Goal: Task Accomplishment & Management: Use online tool/utility

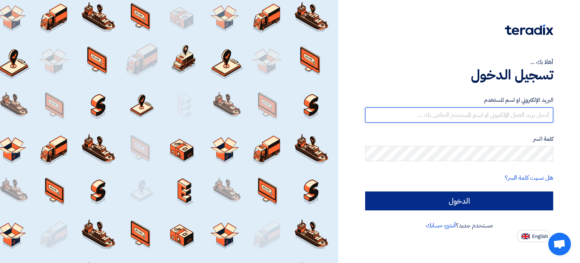
type input "[EMAIL_ADDRESS][DOMAIN_NAME]"
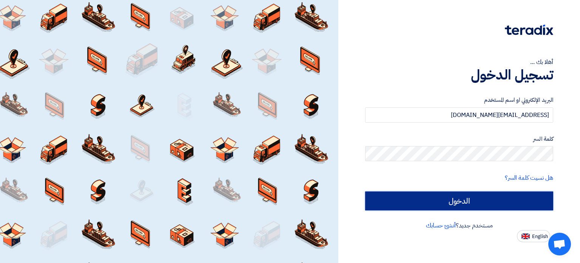
click at [467, 204] on input "الدخول" at bounding box center [459, 200] width 188 height 19
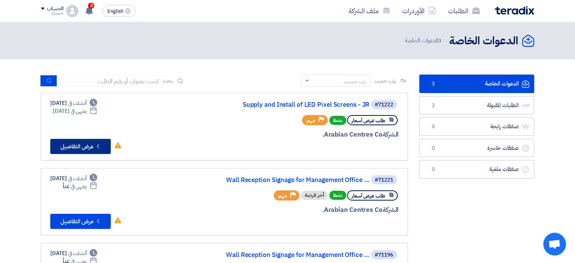
click at [78, 142] on button "Check details عرض التفاصيل" at bounding box center [80, 146] width 60 height 15
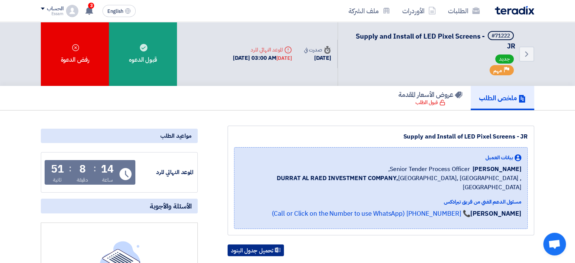
click at [259, 244] on button "تحميل جدول البنود" at bounding box center [255, 250] width 56 height 12
click at [88, 9] on use at bounding box center [89, 10] width 8 height 8
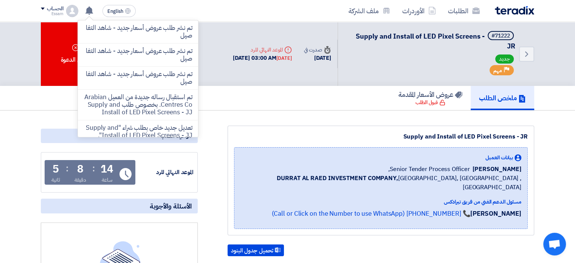
click at [382, 128] on div "Supply and Install of LED Pixel Screens - JR بيانات العميل [PERSON_NAME] Senior…" at bounding box center [380, 180] width 306 height 110
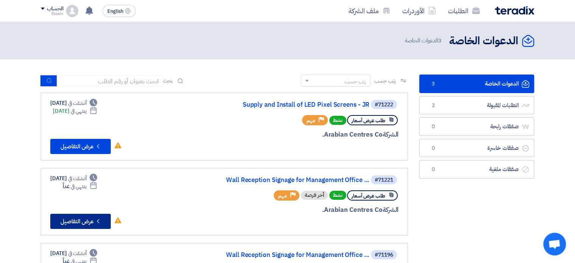
click at [88, 218] on button "Check details عرض التفاصيل" at bounding box center [80, 220] width 60 height 15
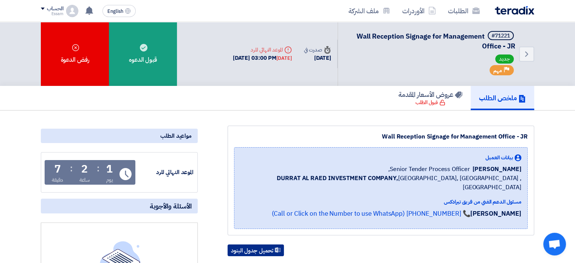
click at [245, 244] on button "تحميل جدول البنود" at bounding box center [255, 250] width 56 height 12
click at [91, 10] on use at bounding box center [89, 10] width 8 height 8
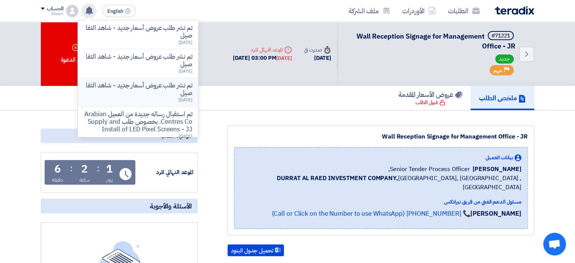
click at [169, 84] on p "تم نشر طلب عروض أسعار جديد - شاهد التفاصيل" at bounding box center [138, 89] width 108 height 15
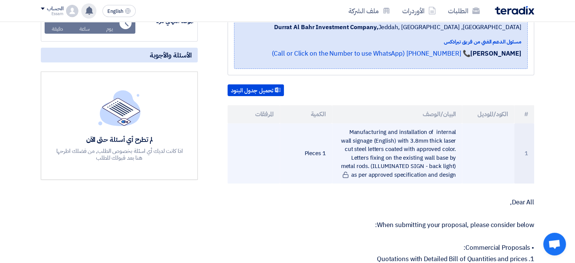
scroll to position [151, 0]
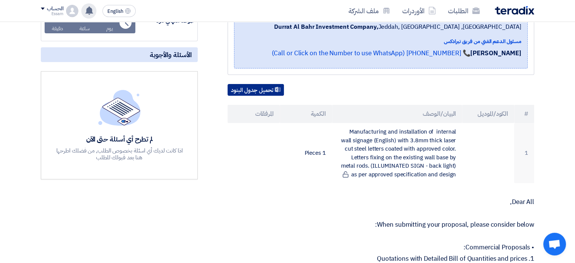
click at [262, 84] on button "تحميل جدول البنود" at bounding box center [255, 90] width 56 height 12
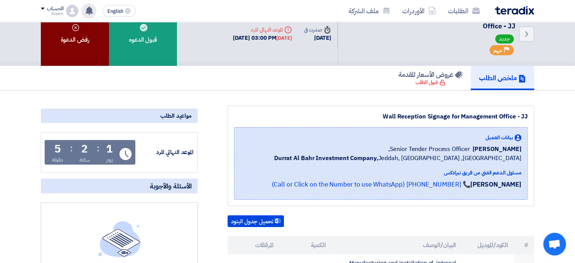
scroll to position [0, 0]
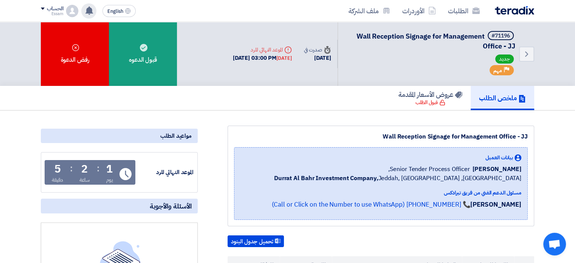
click at [89, 11] on use at bounding box center [89, 10] width 8 height 8
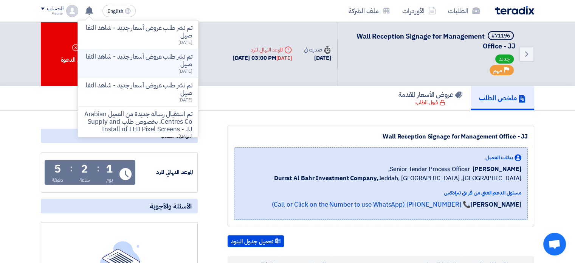
click at [141, 60] on p "تم نشر طلب عروض أسعار جديد - شاهد التفاصيل" at bounding box center [138, 60] width 108 height 15
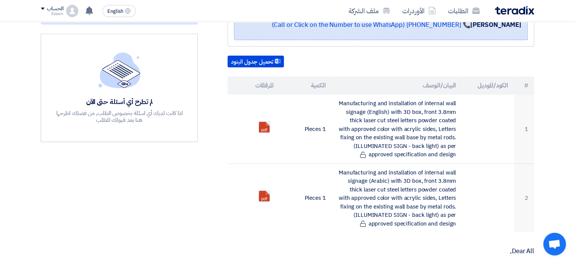
scroll to position [206, 0]
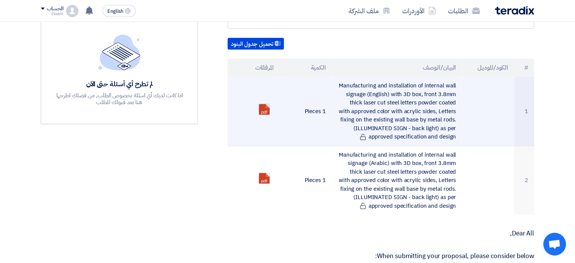
click at [263, 104] on link at bounding box center [289, 126] width 60 height 45
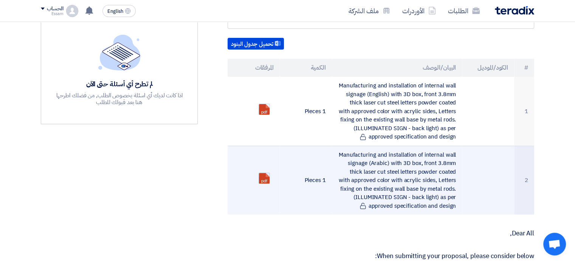
click at [266, 173] on link at bounding box center [289, 195] width 60 height 45
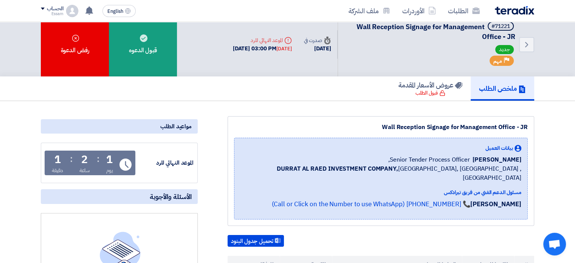
scroll to position [0, 0]
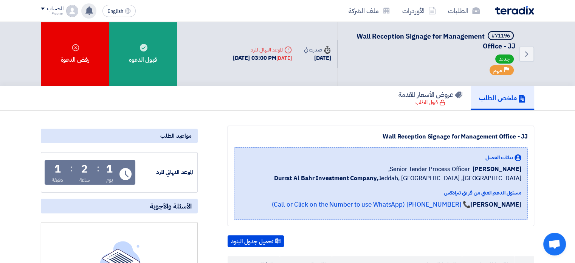
click at [88, 10] on use at bounding box center [89, 10] width 8 height 8
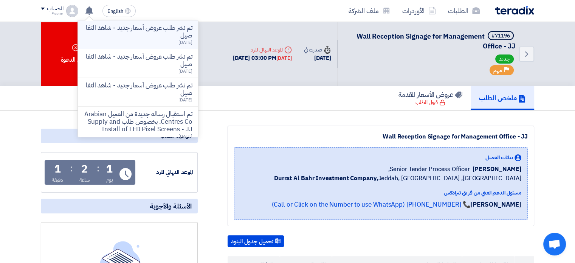
click at [125, 33] on p "تم نشر طلب عروض أسعار جديد - شاهد التفاصيل" at bounding box center [138, 31] width 108 height 15
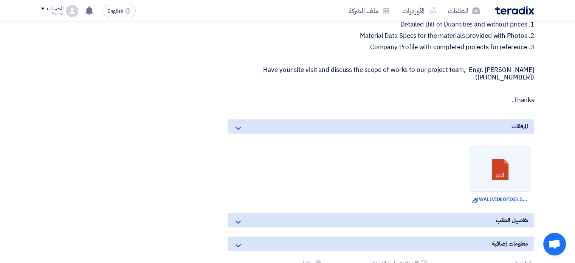
scroll to position [418, 0]
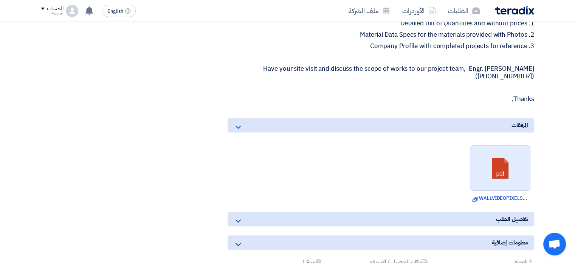
click at [498, 161] on link at bounding box center [500, 167] width 60 height 45
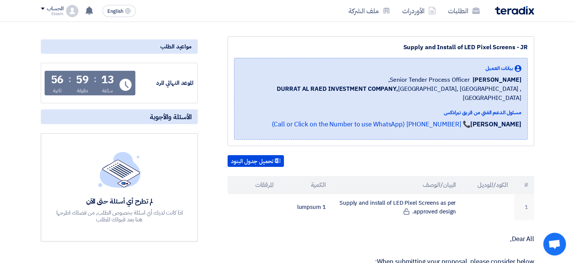
scroll to position [87, 0]
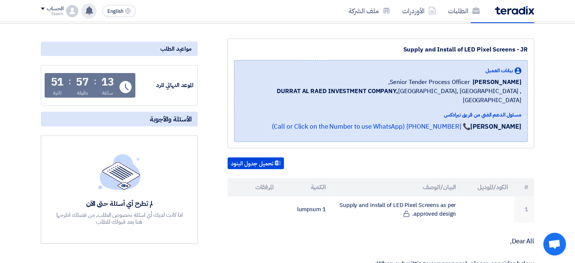
click at [90, 8] on use at bounding box center [89, 10] width 8 height 8
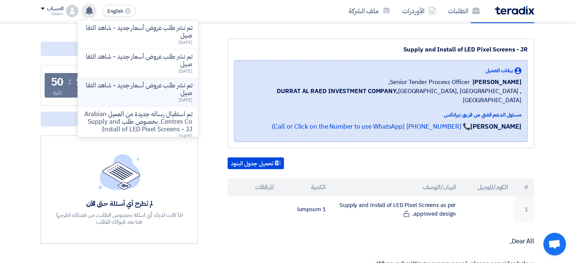
click at [143, 82] on p "تم نشر طلب عروض أسعار جديد - شاهد التفاصيل" at bounding box center [138, 89] width 108 height 15
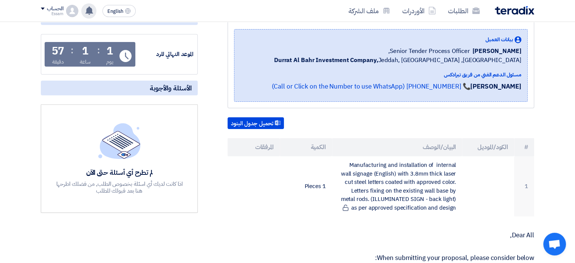
scroll to position [95, 0]
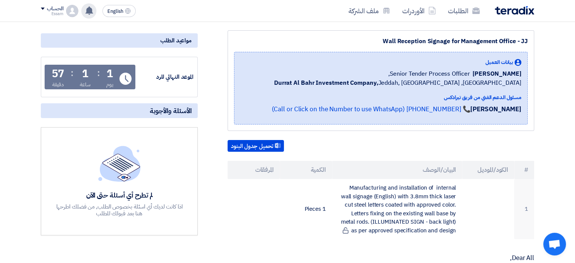
click at [84, 9] on div "تم نشر طلب عروض أسعار جديد - شاهد التفاصيل [DATE] تم نشر طلب عروض أسعار جديد - …" at bounding box center [88, 10] width 15 height 15
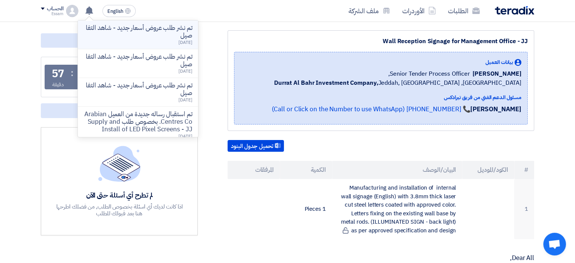
click at [128, 30] on p "تم نشر طلب عروض أسعار جديد - شاهد التفاصيل" at bounding box center [138, 31] width 108 height 15
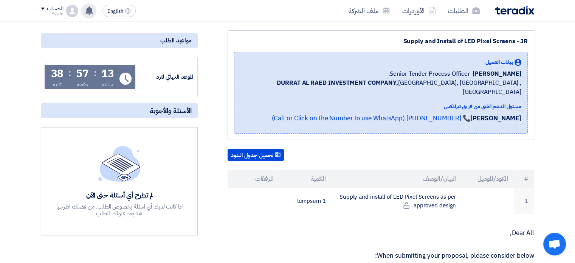
click at [91, 12] on use at bounding box center [89, 10] width 8 height 8
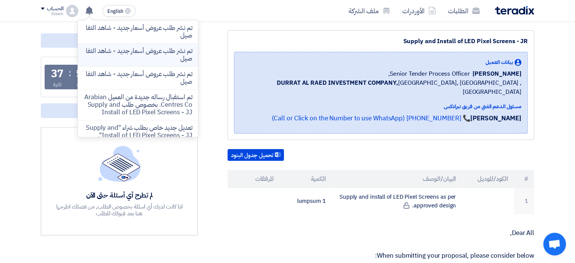
click at [122, 53] on p "تم نشر طلب عروض أسعار جديد - شاهد التفاصيل" at bounding box center [138, 54] width 108 height 15
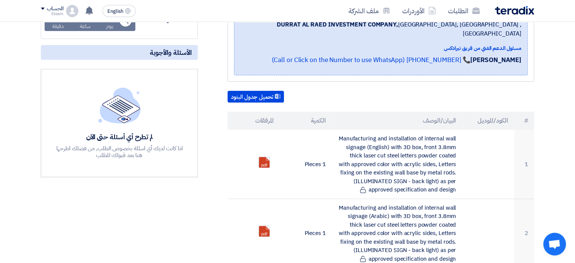
scroll to position [221, 0]
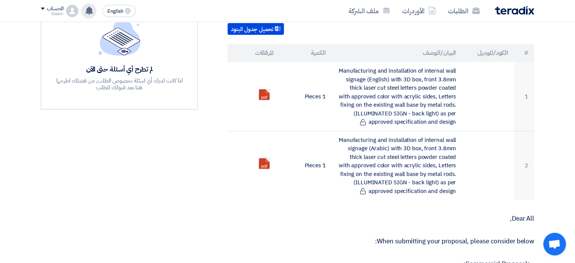
click at [86, 10] on icon at bounding box center [89, 10] width 8 height 8
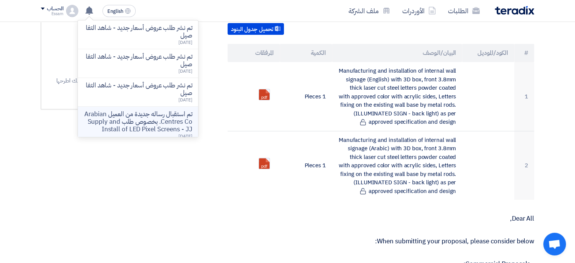
click at [153, 113] on p "تم استقبال رساله جديدة من العميل Arabian Centres Co. بخصوص طلب Supply and Insta…" at bounding box center [138, 121] width 108 height 23
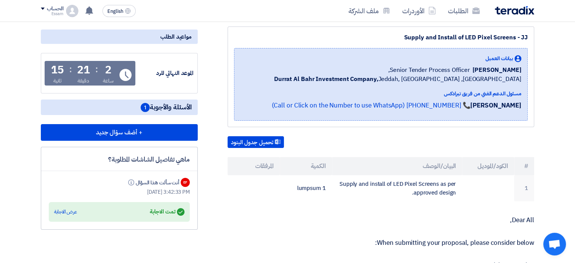
scroll to position [108, 0]
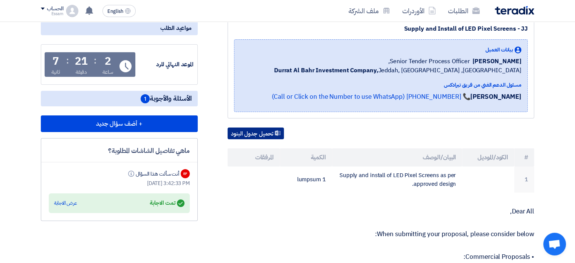
click at [251, 130] on button "تحميل جدول البنود" at bounding box center [255, 133] width 56 height 12
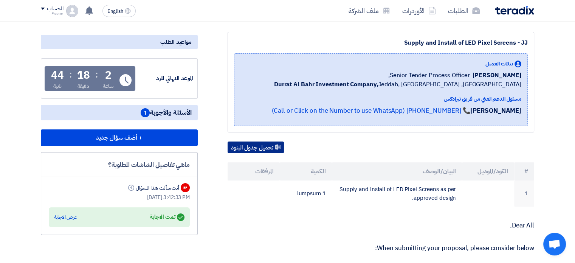
scroll to position [0, 0]
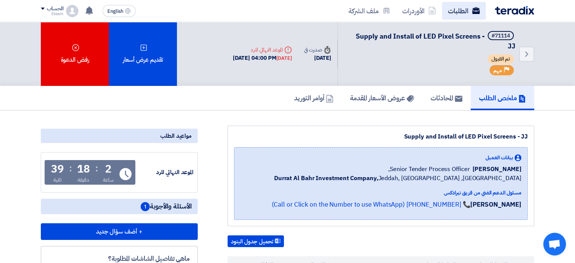
click at [459, 11] on link "الطلبات" at bounding box center [464, 11] width 44 height 18
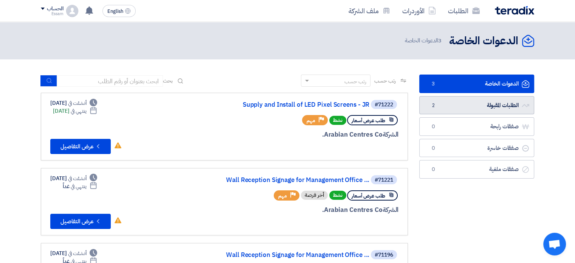
click at [491, 107] on link "الطلبات المقبولة الطلبات المقبولة 2" at bounding box center [476, 105] width 115 height 19
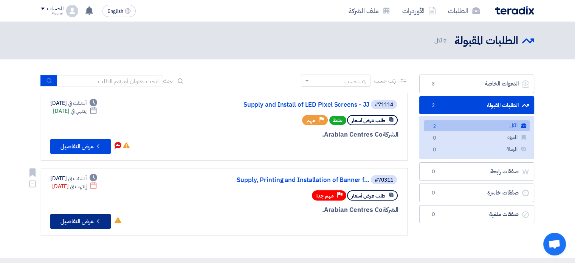
click at [86, 221] on button "Check details عرض التفاصيل" at bounding box center [80, 220] width 60 height 15
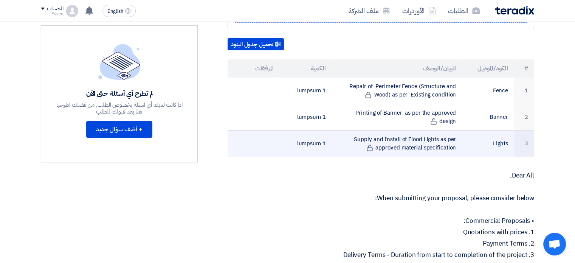
scroll to position [189, 0]
